Goal: Check status: Check status

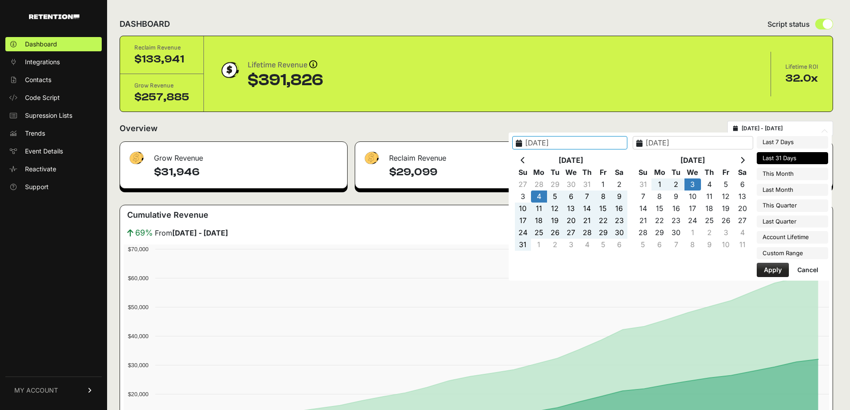
click at [544, 145] on input "2025-08-04" at bounding box center [569, 142] width 115 height 13
click at [574, 141] on input "2025-08-04" at bounding box center [569, 142] width 115 height 13
click at [525, 160] on icon at bounding box center [523, 160] width 4 height 7
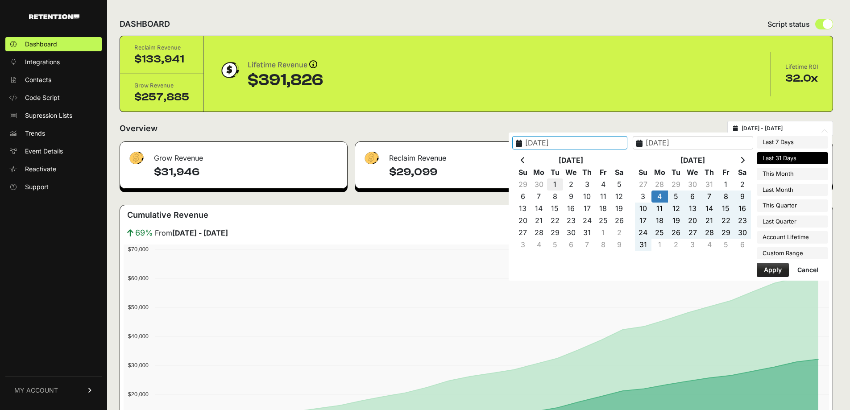
type input "[DATE]"
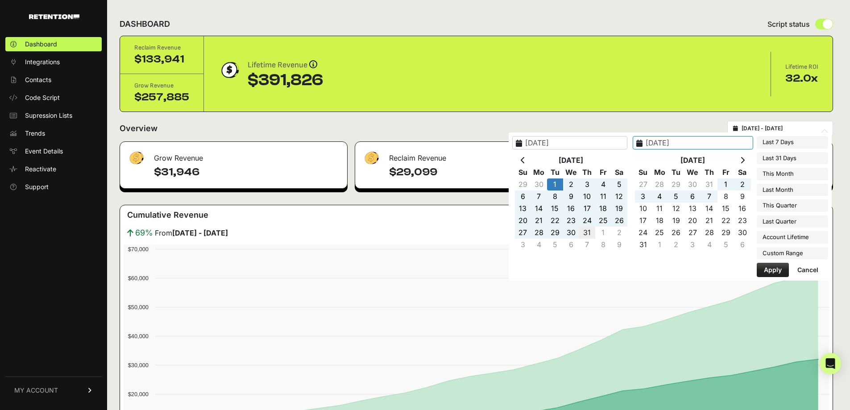
type input "[DATE]"
click at [776, 268] on button "Apply" at bounding box center [773, 270] width 32 height 14
type input "[DATE] - [DATE]"
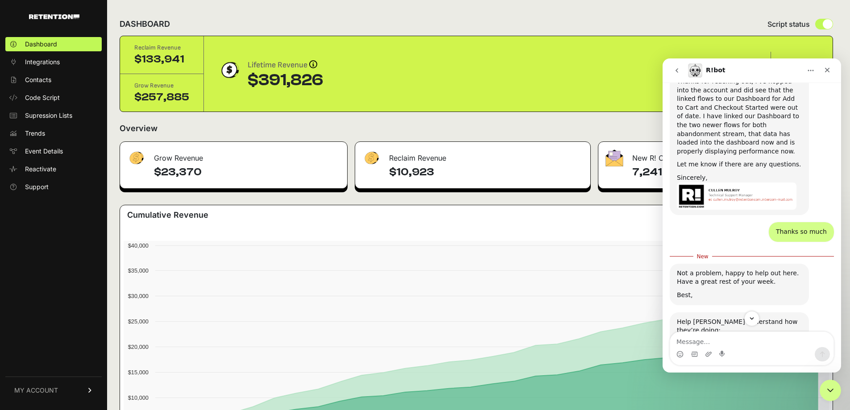
scroll to position [620, 0]
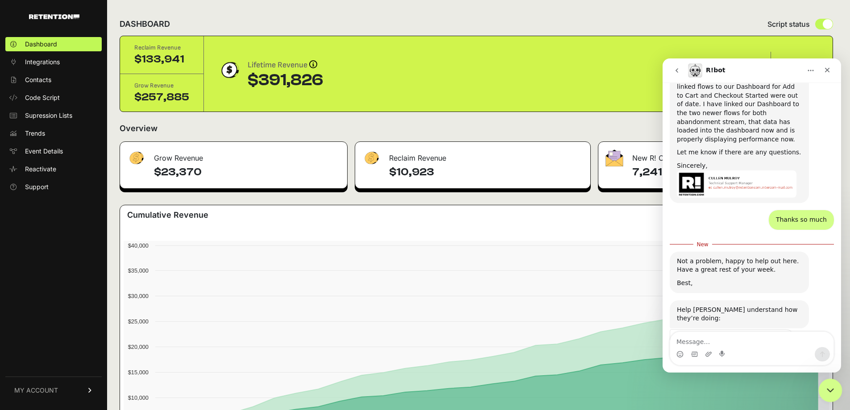
click at [833, 394] on div "Close Intercom Messenger" at bounding box center [828, 388] width 21 height 21
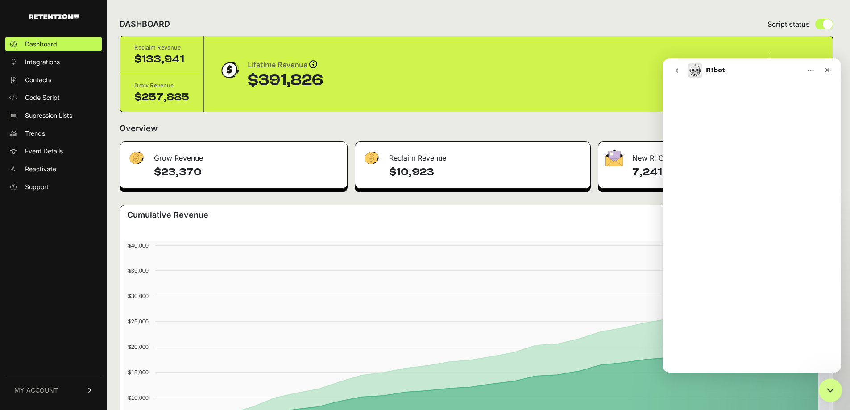
scroll to position [0, 0]
click at [833, 395] on div "Close Intercom Messenger" at bounding box center [828, 388] width 21 height 21
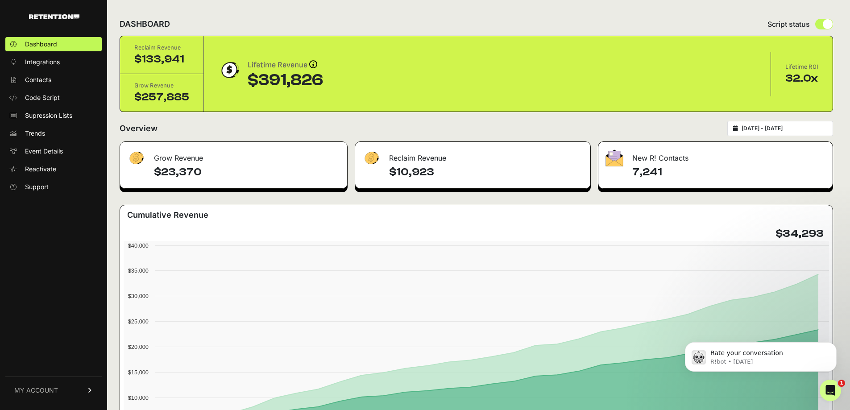
click at [783, 129] on input "[DATE] - [DATE]" at bounding box center [784, 128] width 86 height 7
type input "[DATE]"
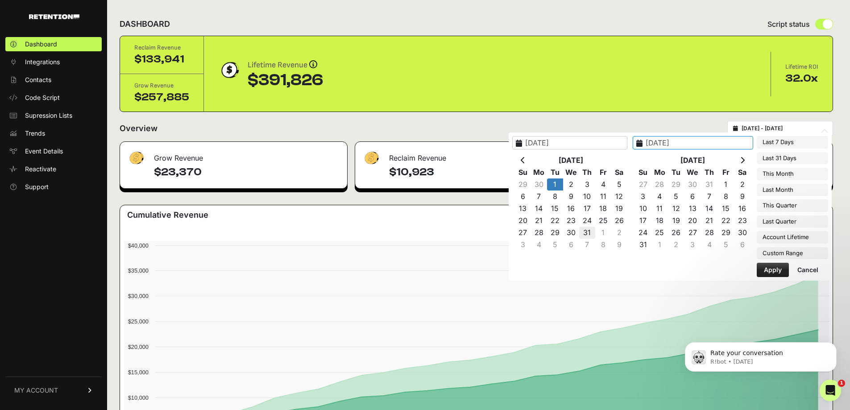
type input "[DATE]"
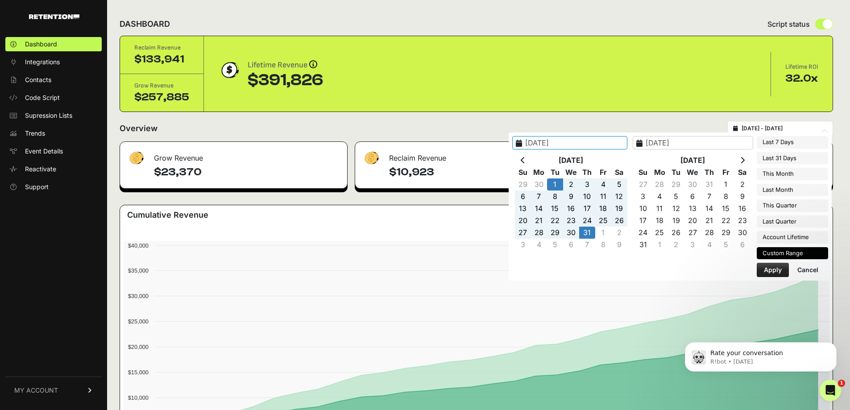
type input "[DATE]"
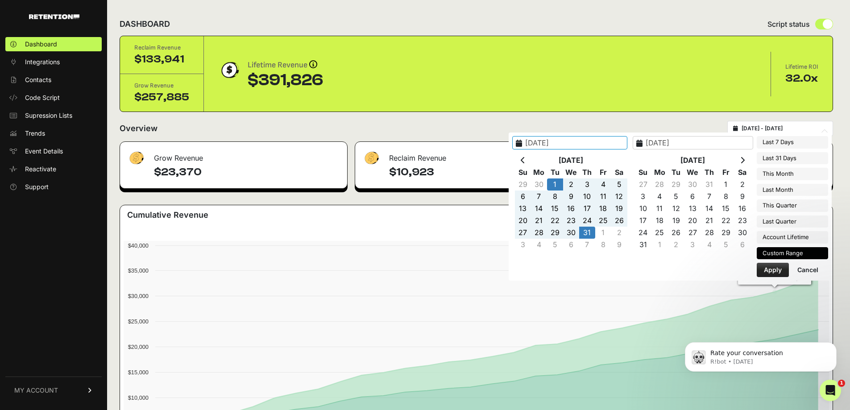
click at [770, 271] on button "Apply" at bounding box center [773, 270] width 32 height 14
click at [770, 271] on icon at bounding box center [492, 271] width 674 height 0
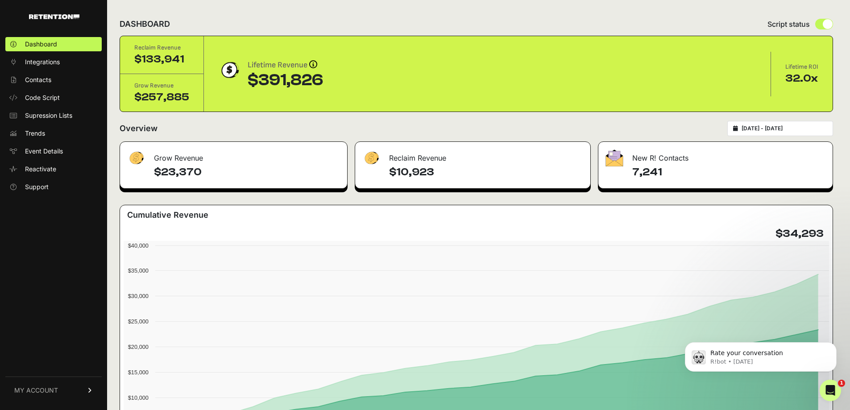
click at [191, 174] on h4 "$23,370" at bounding box center [247, 172] width 186 height 14
copy div "$23,370"
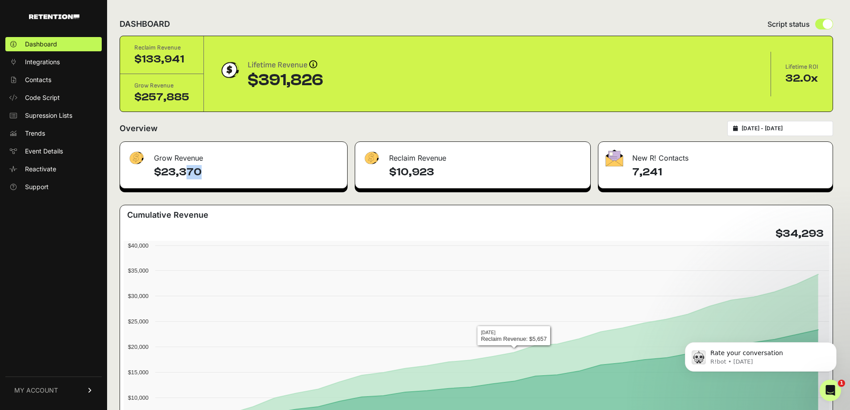
click at [418, 162] on div "Reclaim Revenue" at bounding box center [472, 155] width 235 height 27
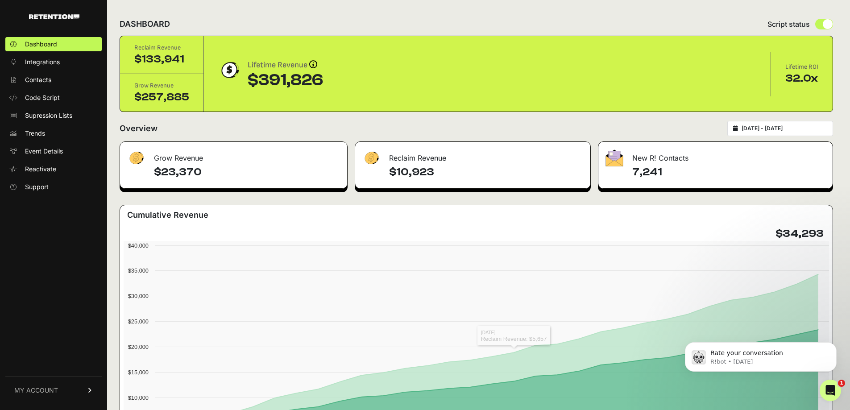
click at [412, 174] on h4 "$10,923" at bounding box center [486, 172] width 194 height 14
copy div "$10,923"
click at [655, 170] on h4 "7,241" at bounding box center [728, 172] width 193 height 14
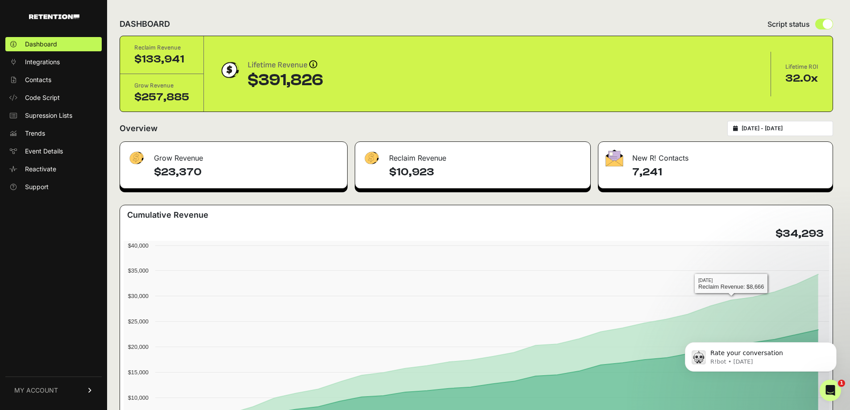
click at [655, 170] on h4 "7,241" at bounding box center [728, 172] width 193 height 14
copy div "7,241"
click at [590, 123] on div "Overview [DATE] - [DATE]" at bounding box center [476, 128] width 713 height 15
